Goal: Check status: Check status

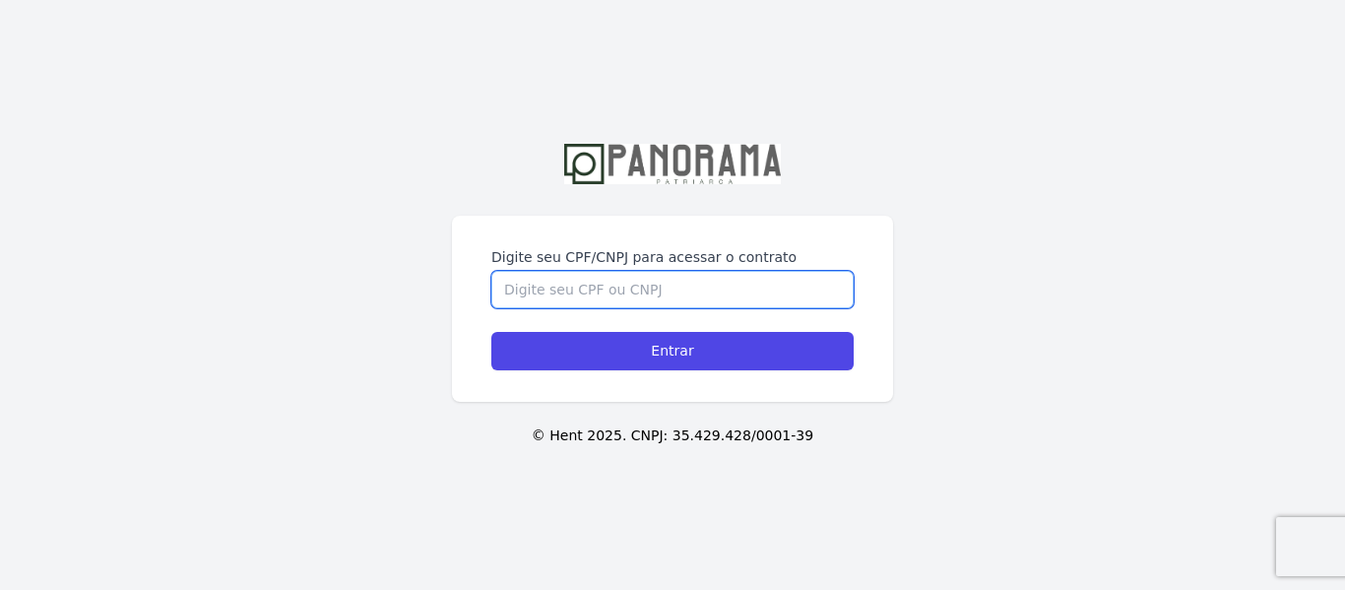
click at [817, 291] on input "Digite seu CPF/CNPJ para acessar o contrato" at bounding box center [672, 289] width 362 height 37
type input "38221321877"
click at [491, 332] on input "Entrar" at bounding box center [672, 351] width 362 height 38
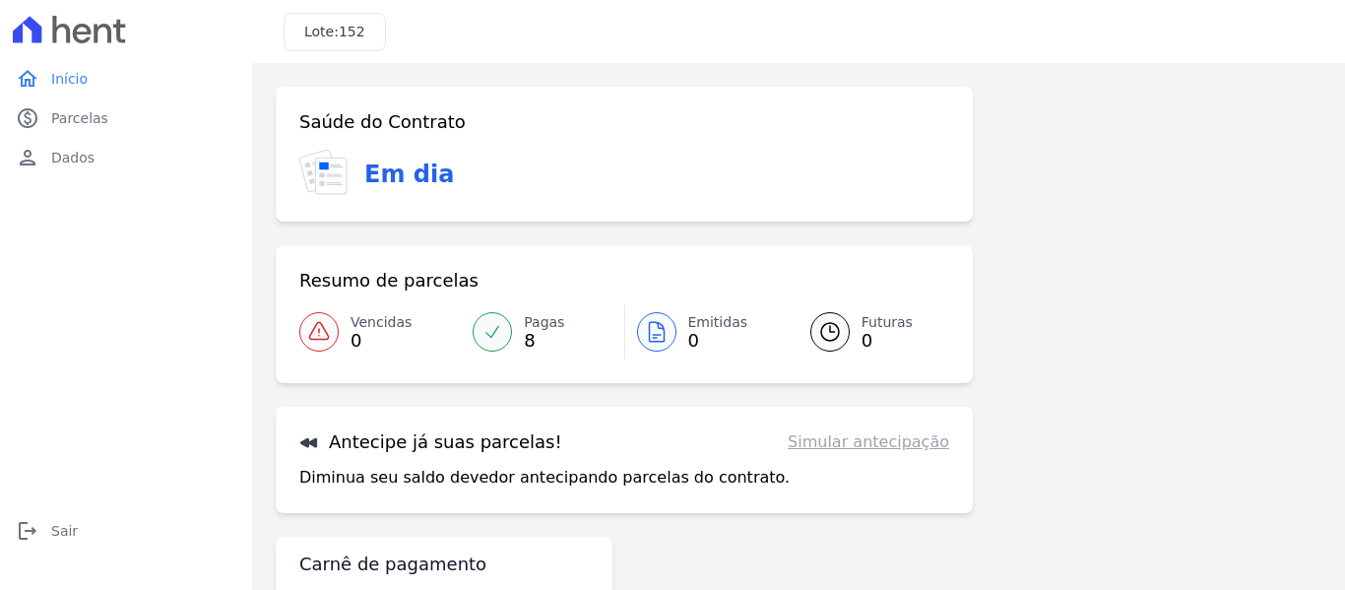
click at [541, 327] on span "Pagas" at bounding box center [544, 322] width 40 height 21
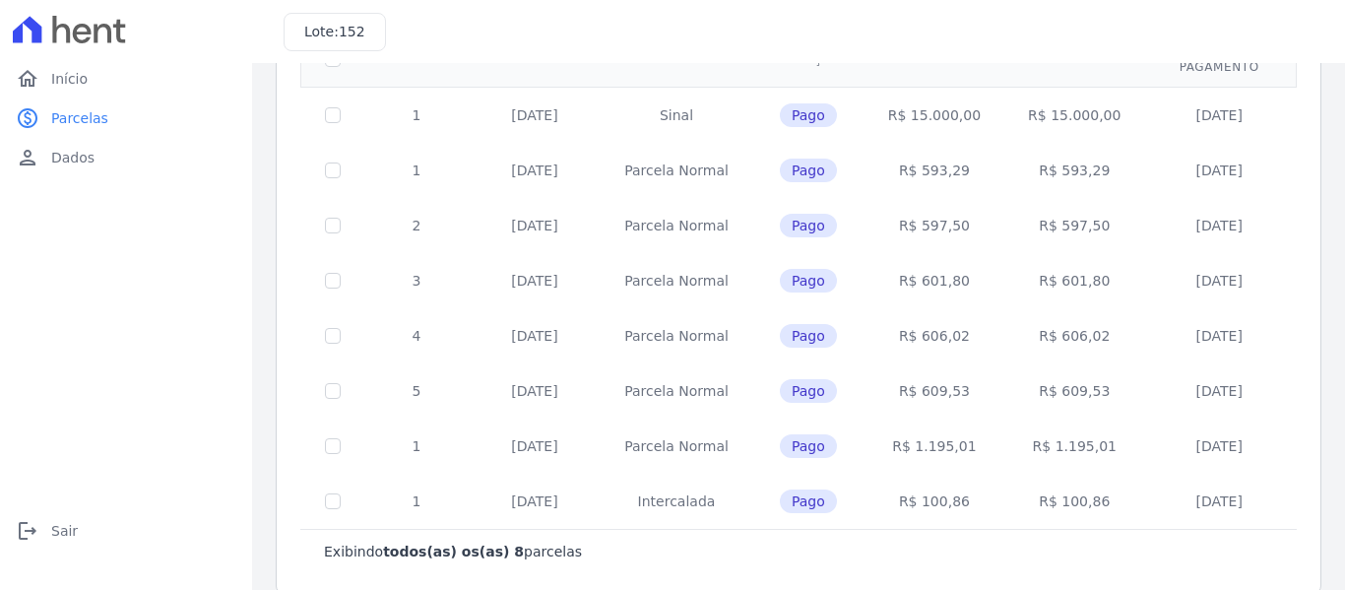
scroll to position [209, 0]
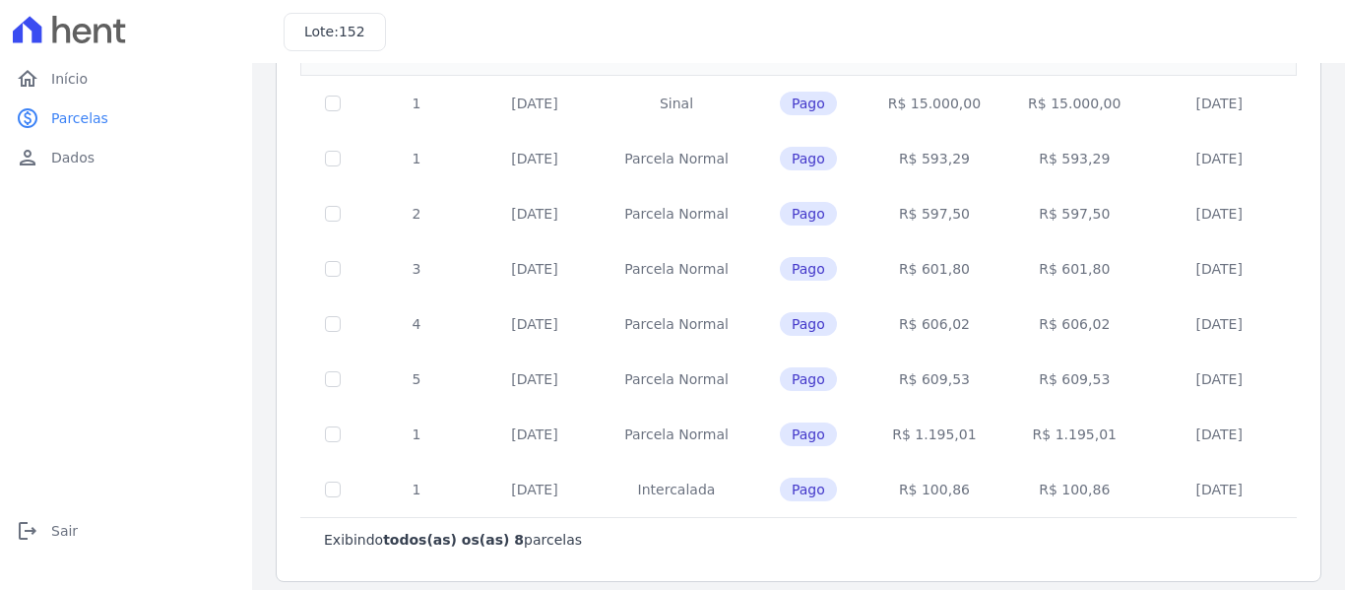
drag, startPoint x: 925, startPoint y: 423, endPoint x: 951, endPoint y: 429, distance: 26.3
click at [951, 429] on td "R$ 1.195,01" at bounding box center [934, 434] width 140 height 55
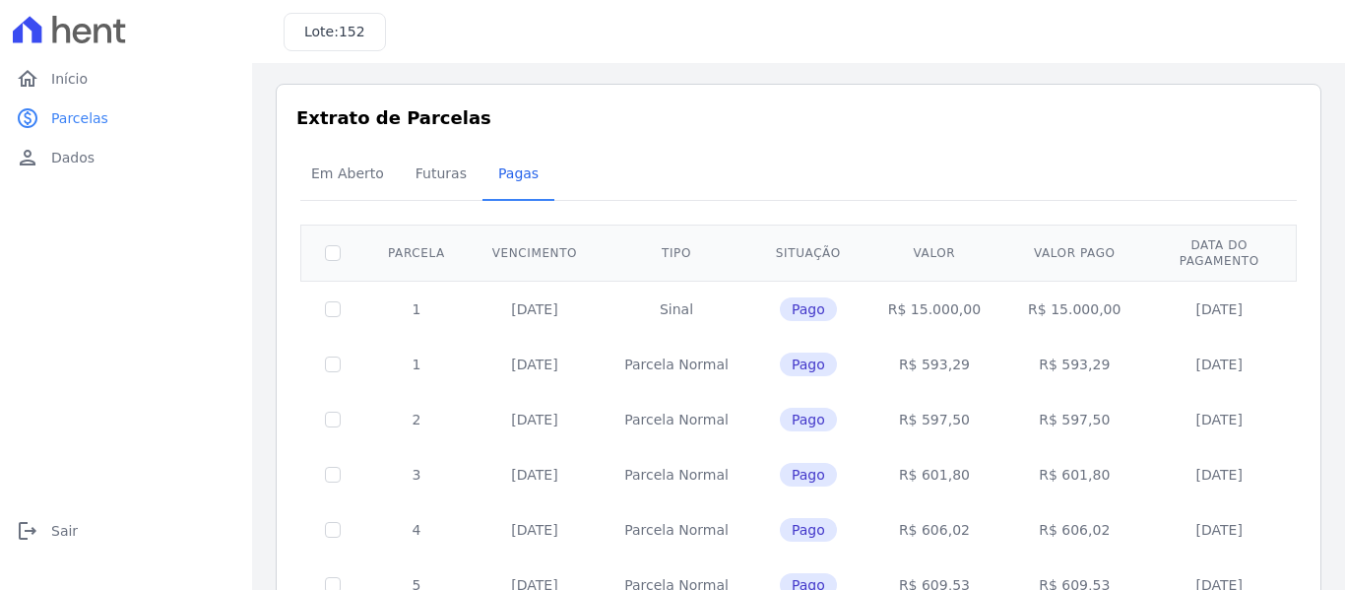
scroll to position [0, 0]
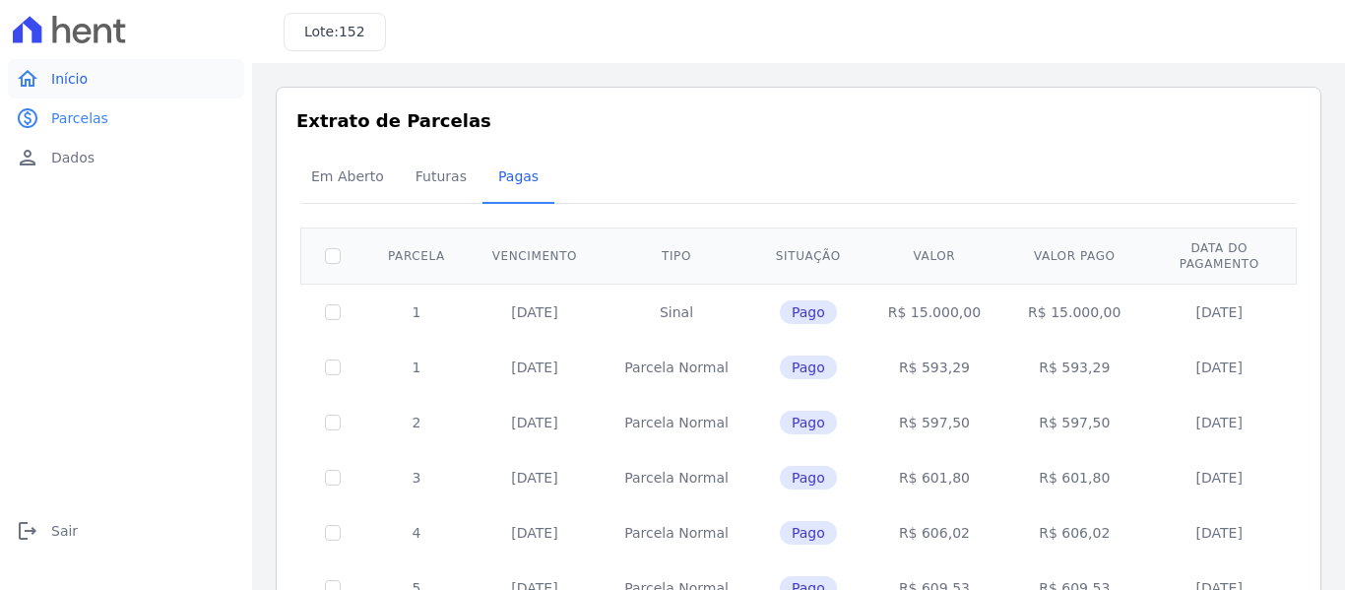
click at [73, 92] on link "home Início" at bounding box center [126, 78] width 236 height 39
